Goal: Go to known website: Access a specific website the user already knows

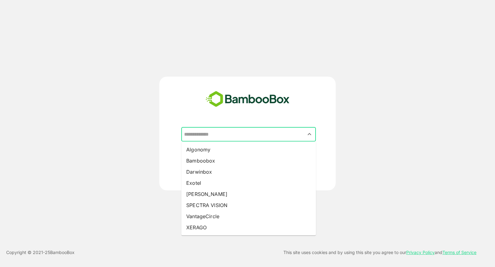
click at [206, 135] on input "text" at bounding box center [249, 135] width 132 height 12
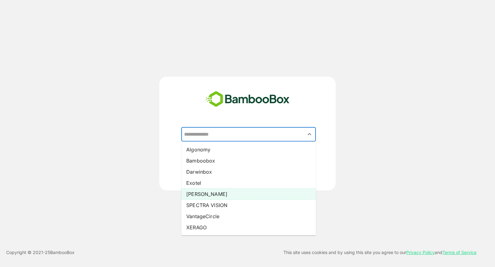
click at [217, 194] on li "[PERSON_NAME]" at bounding box center [248, 194] width 135 height 11
type input "*****"
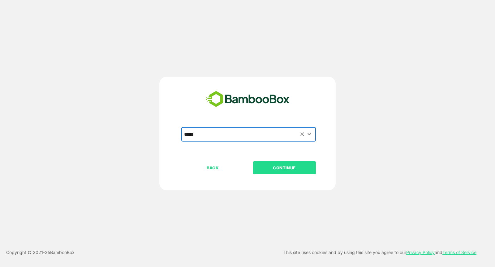
click at [291, 166] on p "CONTINUE" at bounding box center [284, 168] width 62 height 7
